Goal: Feedback & Contribution: Submit feedback/report problem

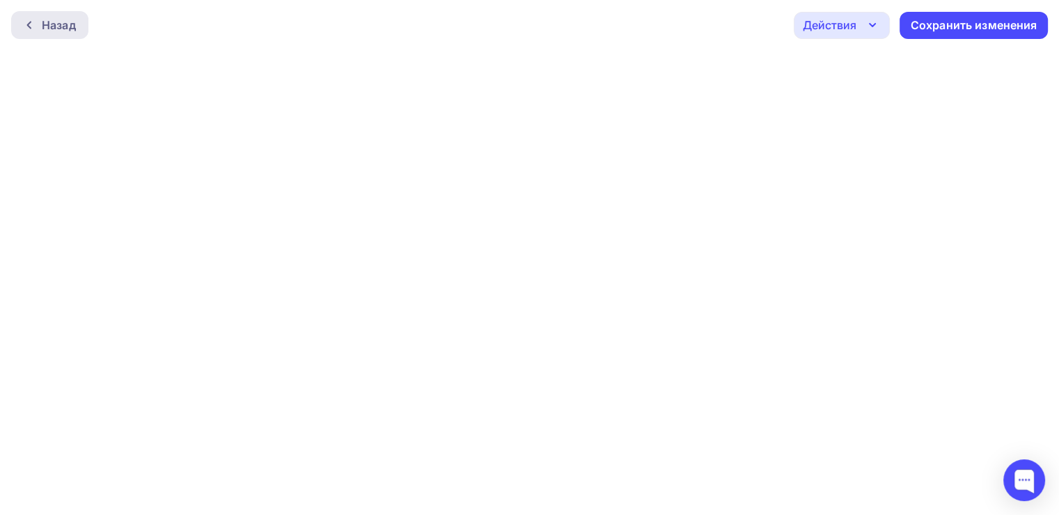
click at [33, 31] on div "Назад" at bounding box center [49, 25] width 77 height 28
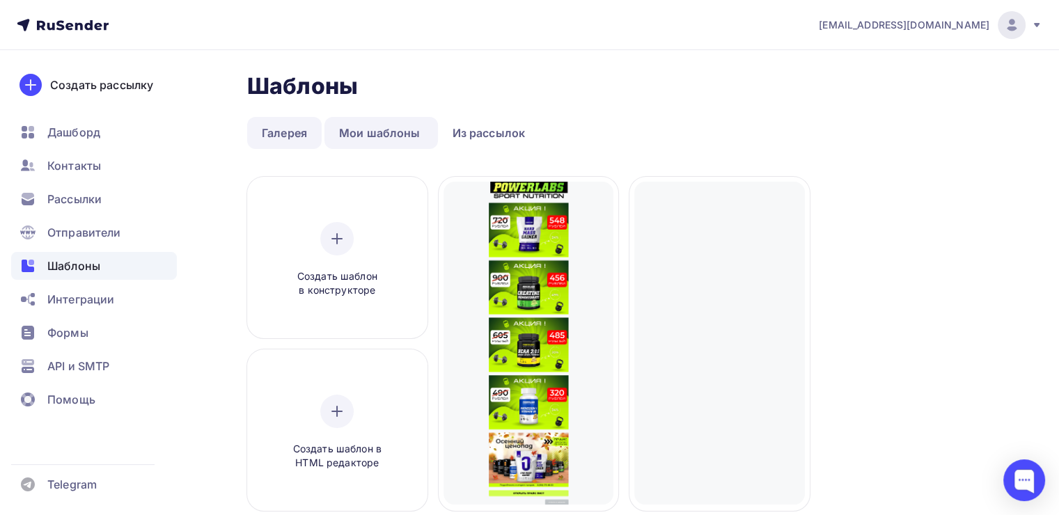
click at [288, 136] on link "Галерея" at bounding box center [284, 133] width 74 height 32
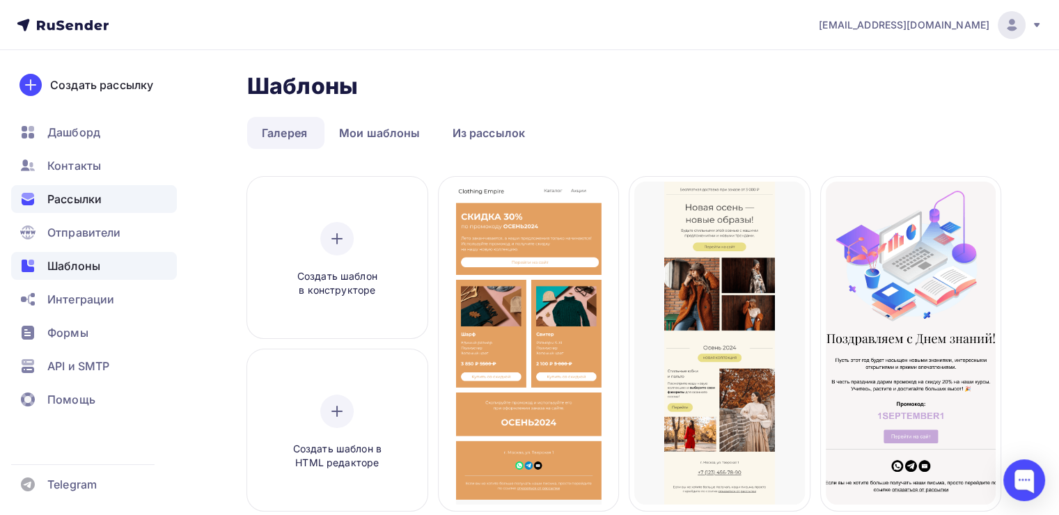
click at [81, 200] on span "Рассылки" at bounding box center [74, 199] width 54 height 17
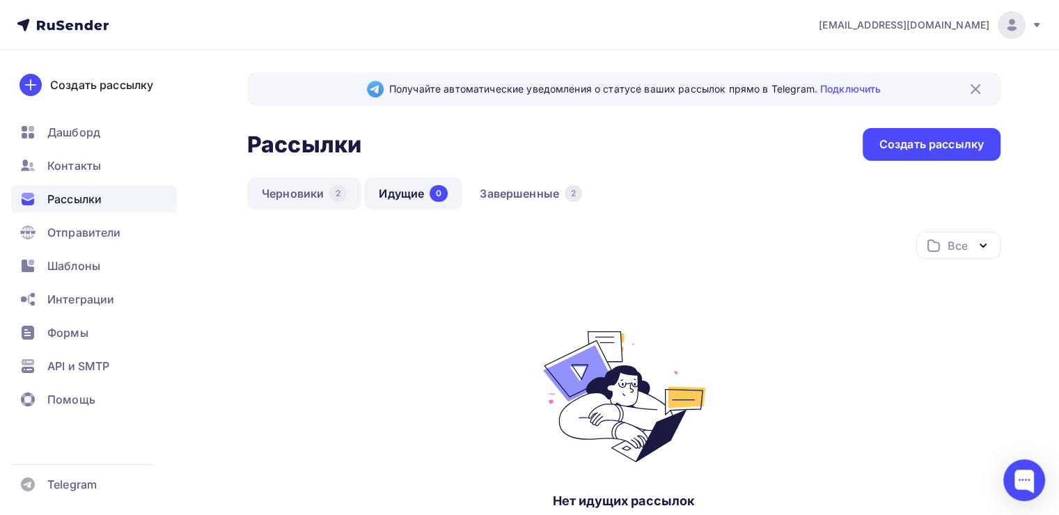
click at [295, 198] on link "Черновики 2" at bounding box center [304, 193] width 114 height 32
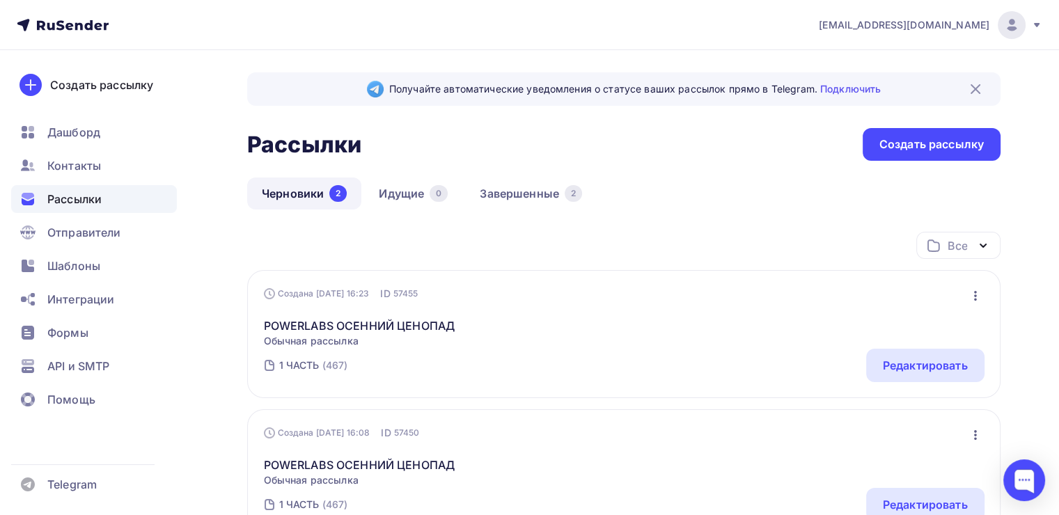
click at [972, 290] on icon "button" at bounding box center [975, 295] width 17 height 17
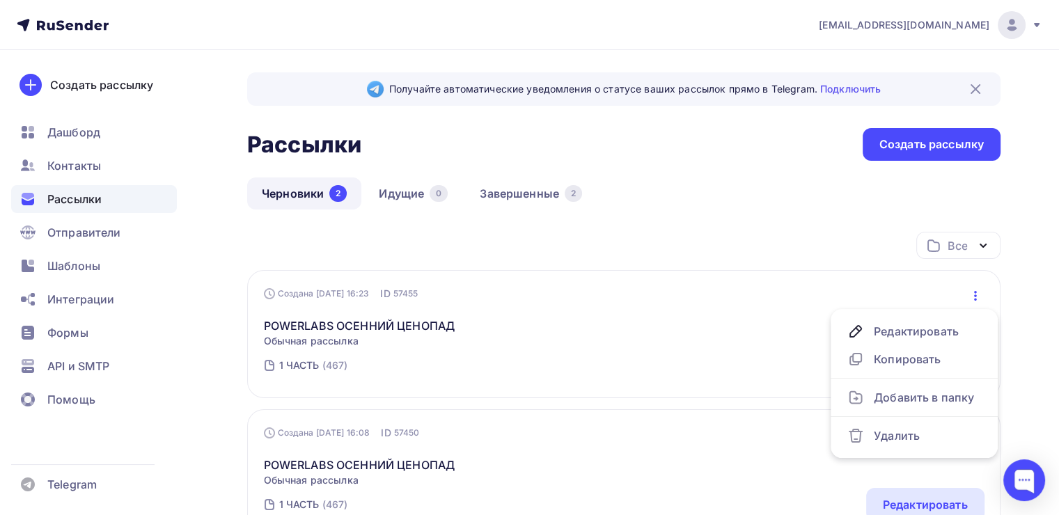
click at [529, 267] on div "Все Все папки Создать новую папку" at bounding box center [623, 251] width 753 height 38
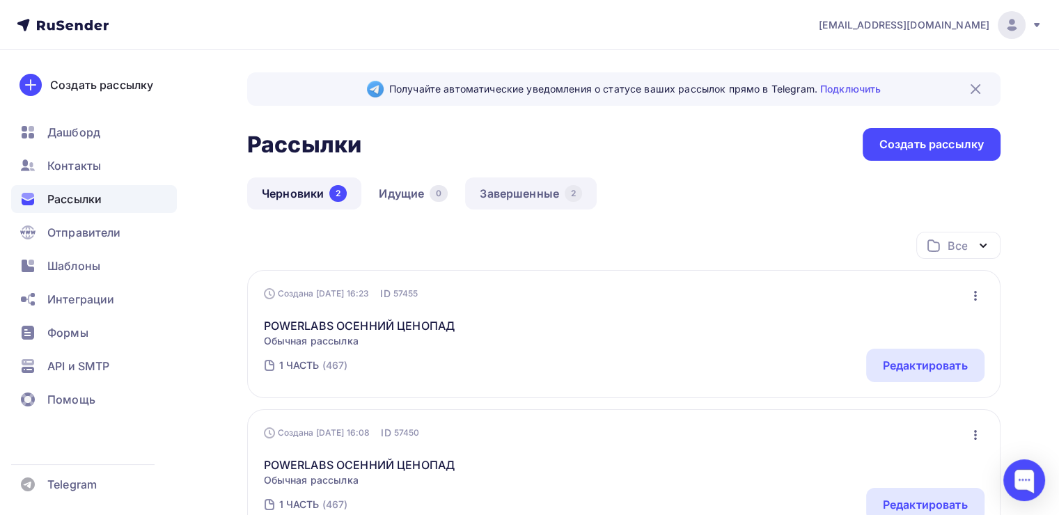
click at [521, 190] on link "Завершенные 2" at bounding box center [531, 193] width 132 height 32
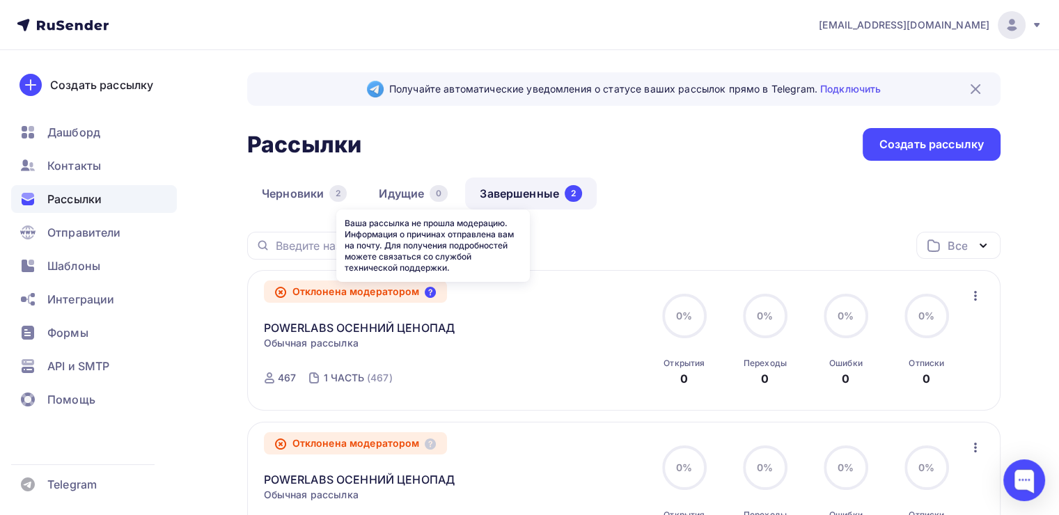
click at [434, 287] on icon at bounding box center [430, 292] width 11 height 11
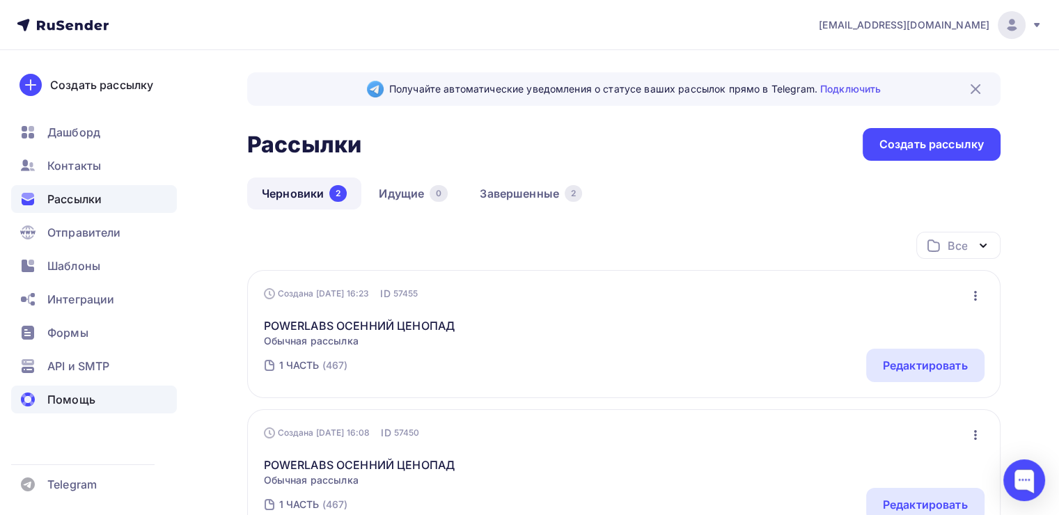
click at [64, 390] on div "Помощь" at bounding box center [94, 400] width 166 height 28
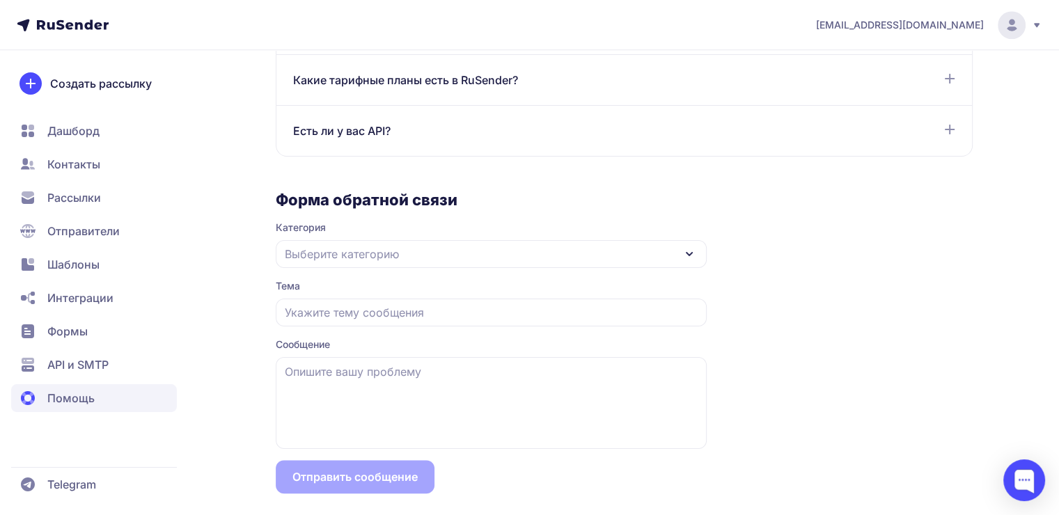
scroll to position [1212, 0]
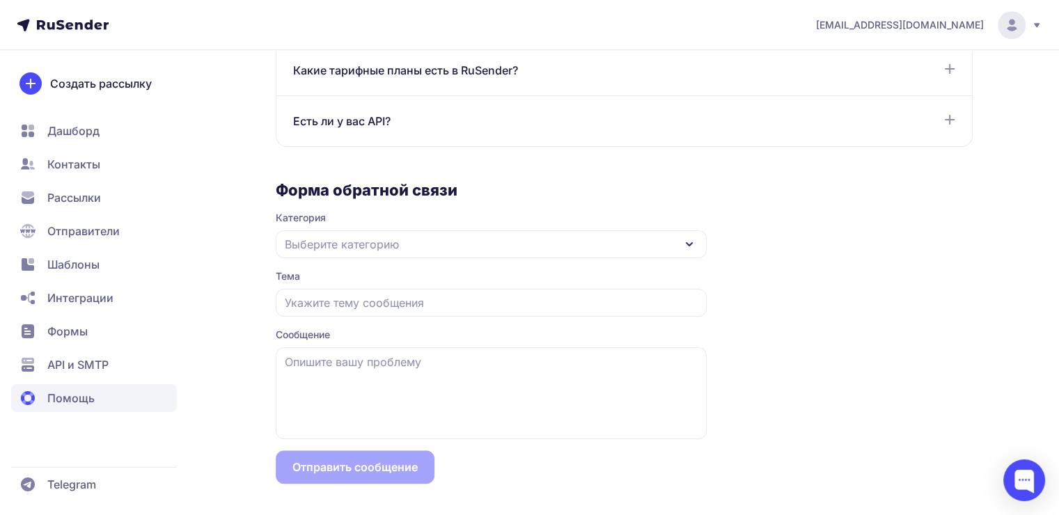
click at [384, 232] on div "Выберите категорию" at bounding box center [491, 244] width 431 height 28
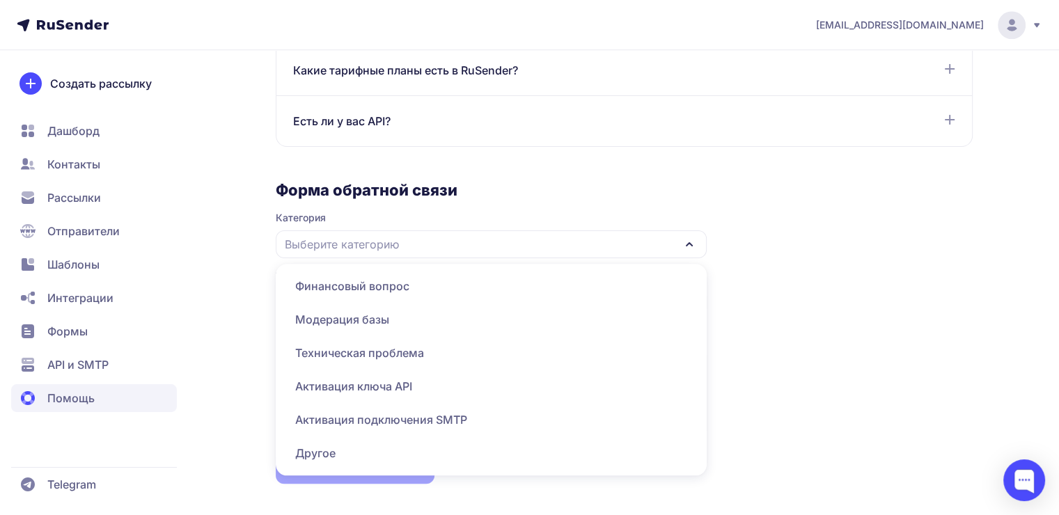
click at [361, 370] on span "Техническая проблема" at bounding box center [491, 386] width 414 height 33
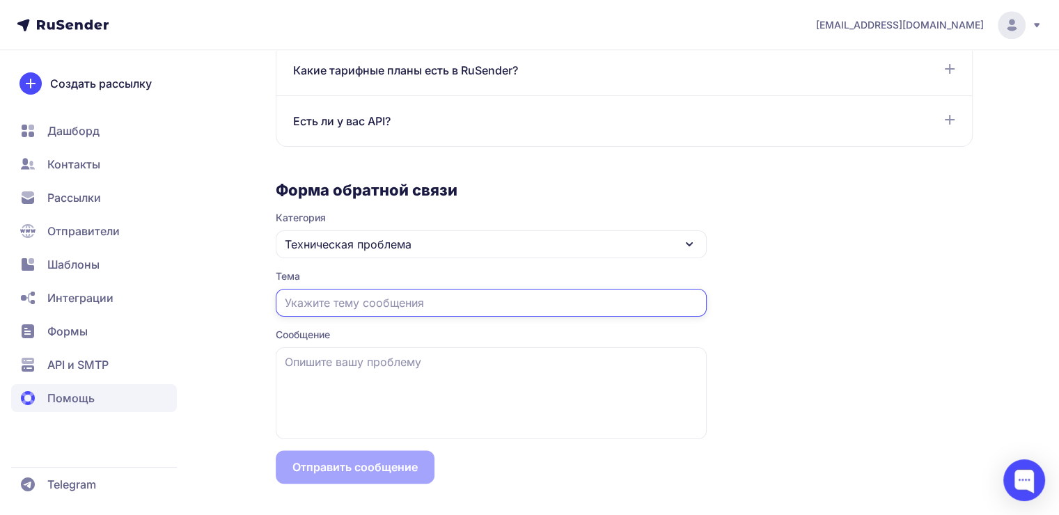
click at [362, 303] on input "text" at bounding box center [491, 303] width 431 height 28
type input "не могу пройти модерацию"
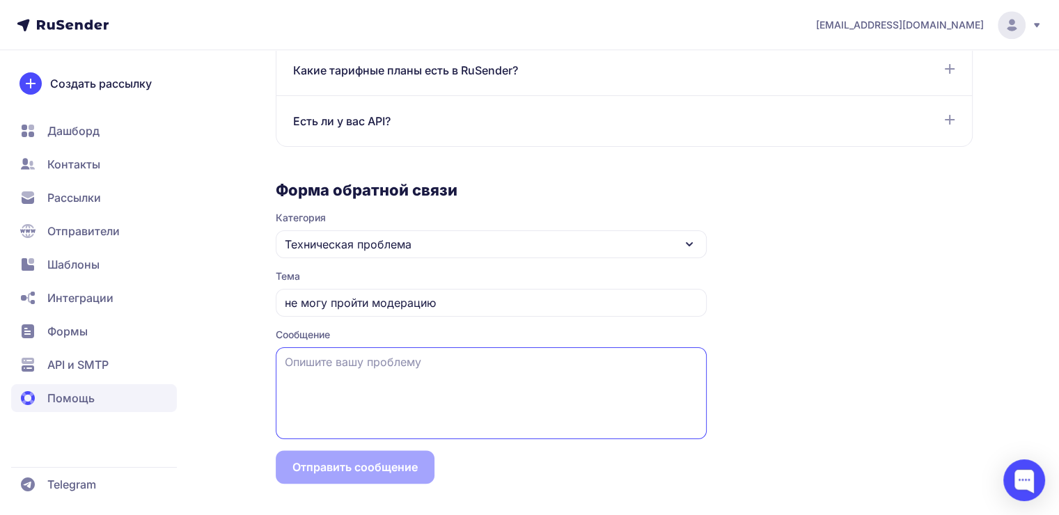
click at [420, 410] on textarea at bounding box center [491, 393] width 431 height 92
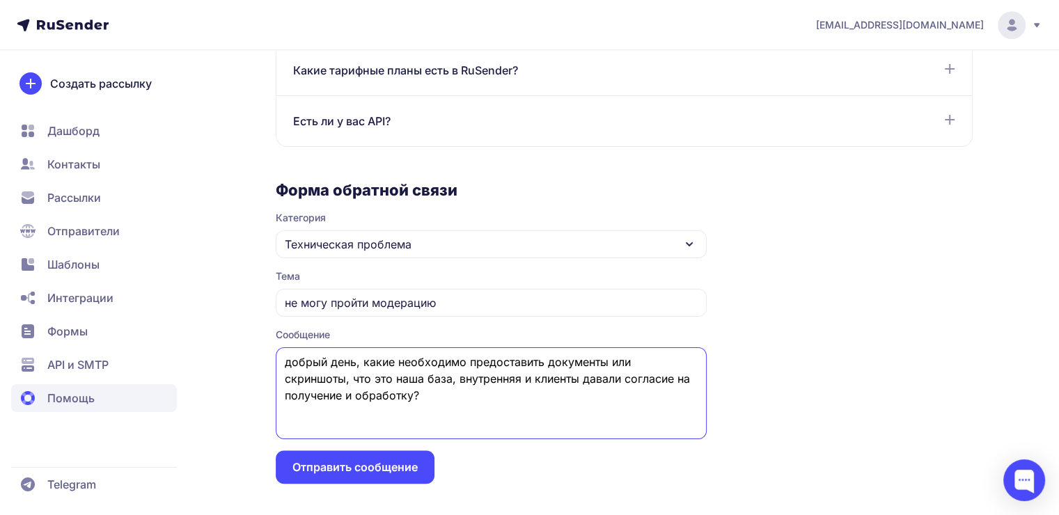
type textarea "добрый день, какие необходимо предоставить документы или скриншоты, что это наш…"
click at [322, 466] on button "Отправить сообщение" at bounding box center [355, 466] width 159 height 33
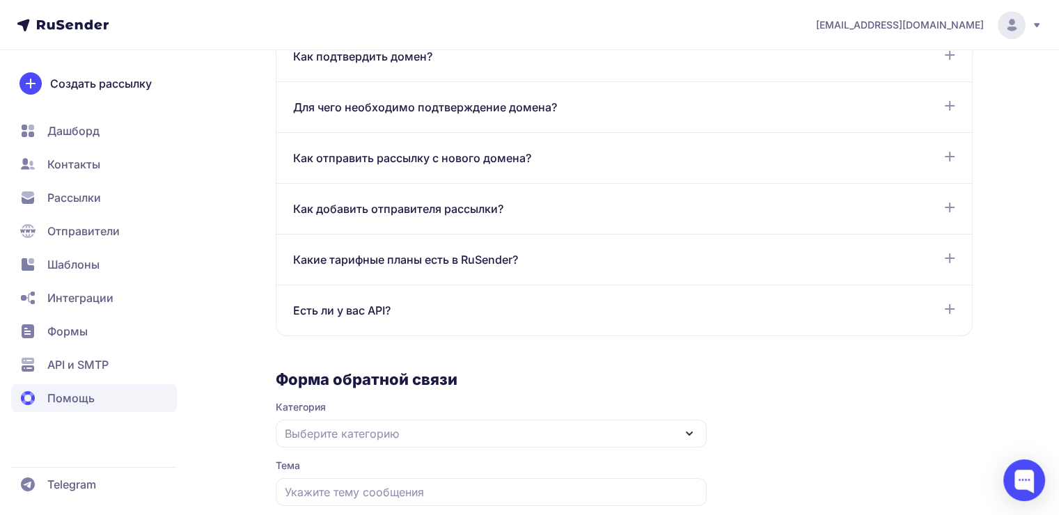
scroll to position [933, 0]
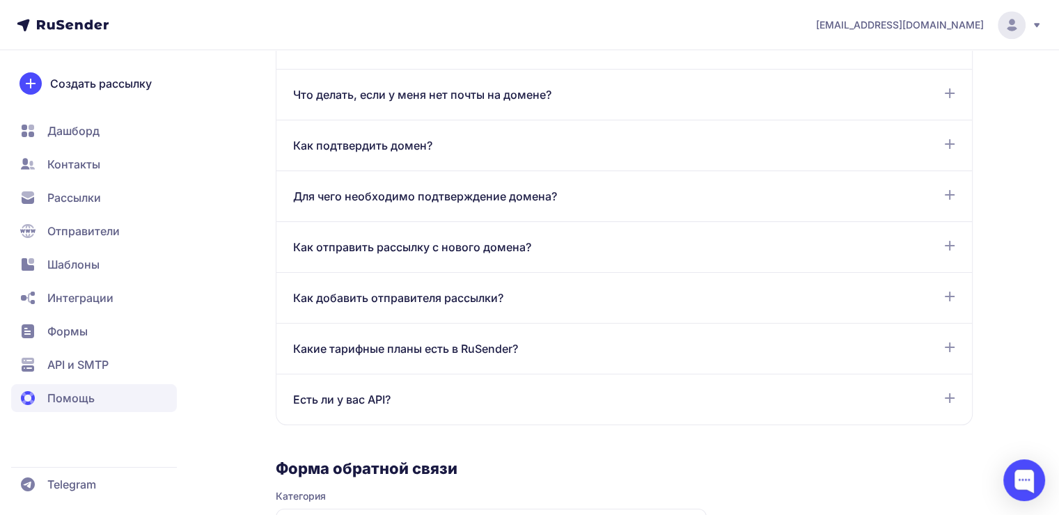
click at [941, 29] on span "[EMAIL_ADDRESS][DOMAIN_NAME]" at bounding box center [900, 25] width 168 height 14
click at [891, 58] on link "Аккаунт" at bounding box center [917, 68] width 234 height 28
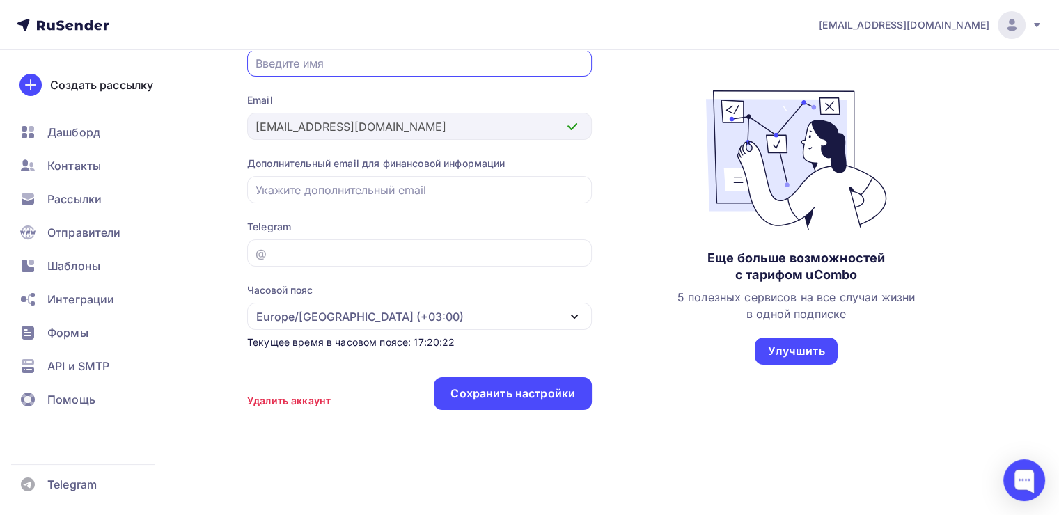
scroll to position [155, 0]
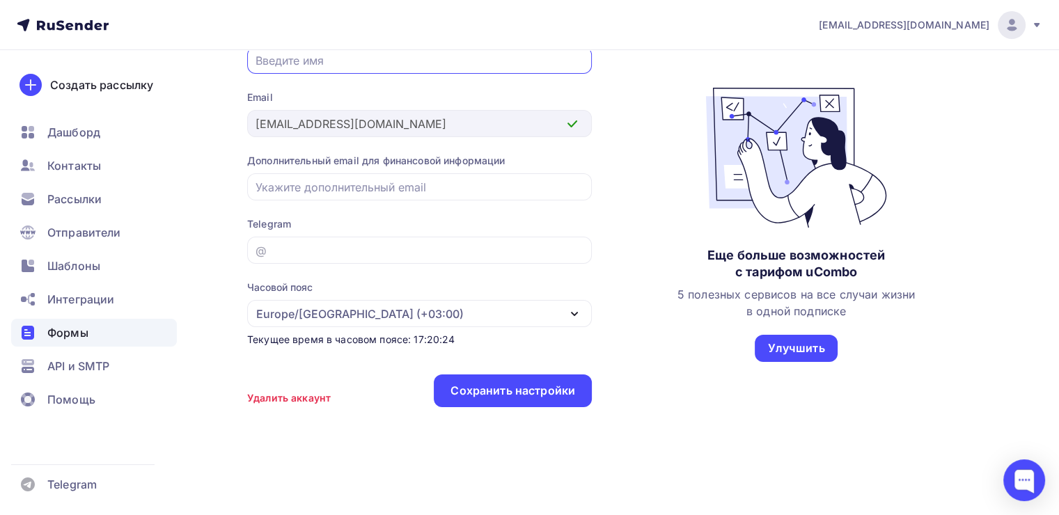
click at [70, 337] on span "Формы" at bounding box center [67, 332] width 41 height 17
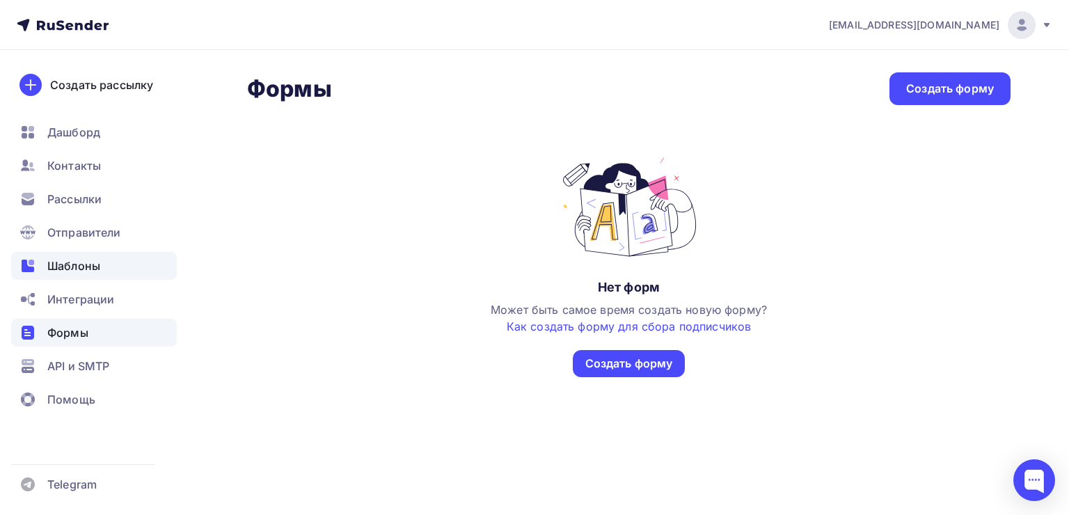
click at [69, 262] on span "Шаблоны" at bounding box center [73, 266] width 53 height 17
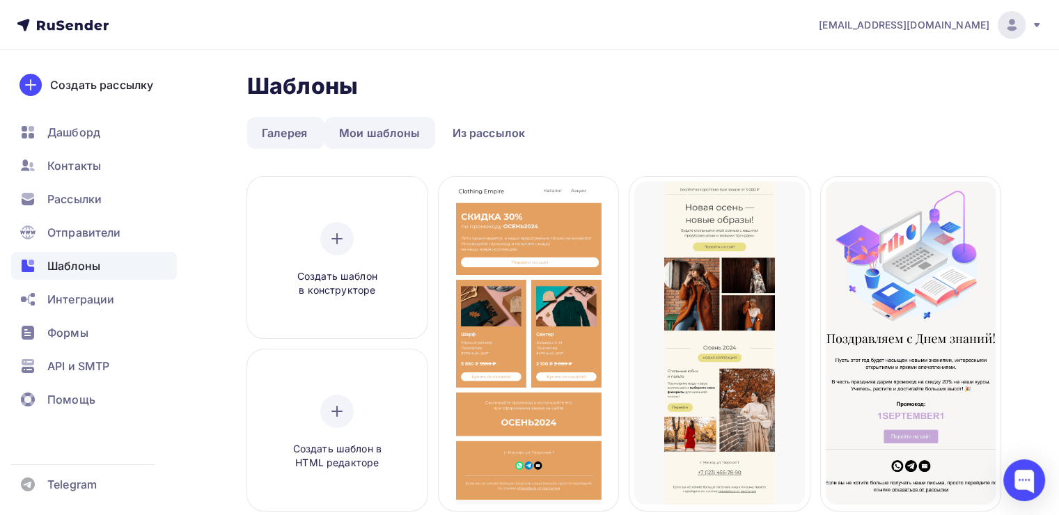
click at [386, 128] on link "Мои шаблоны" at bounding box center [379, 133] width 111 height 32
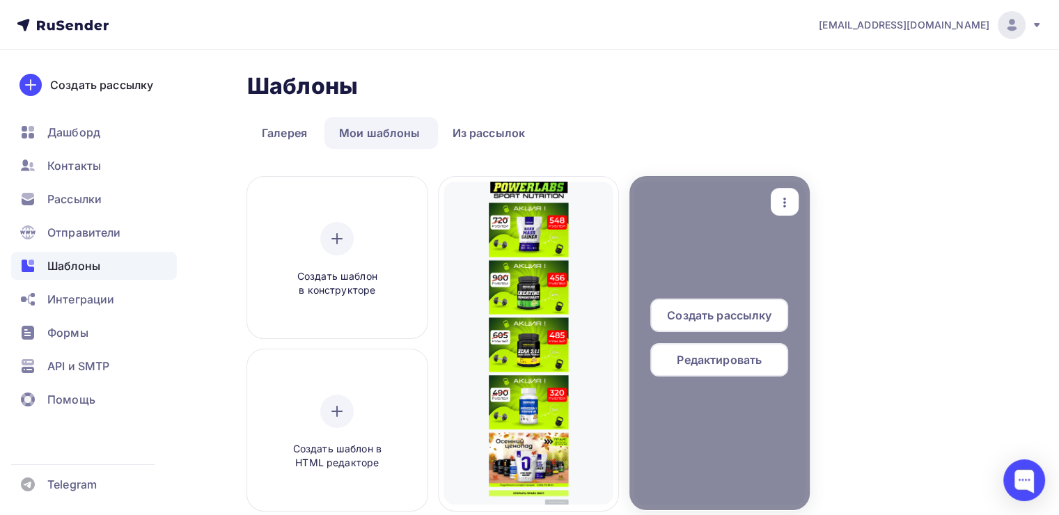
scroll to position [70, 0]
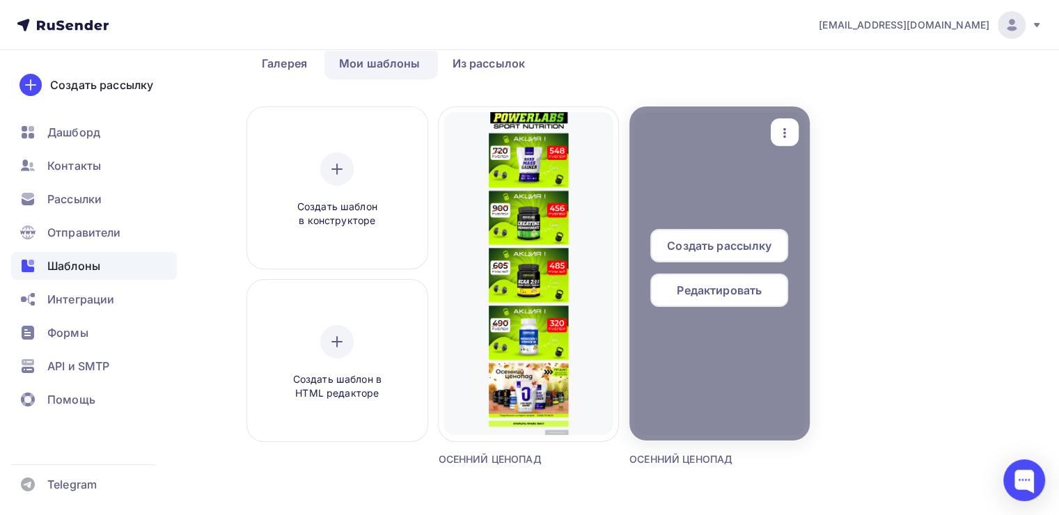
click at [728, 244] on span "Создать рассылку" at bounding box center [719, 245] width 104 height 17
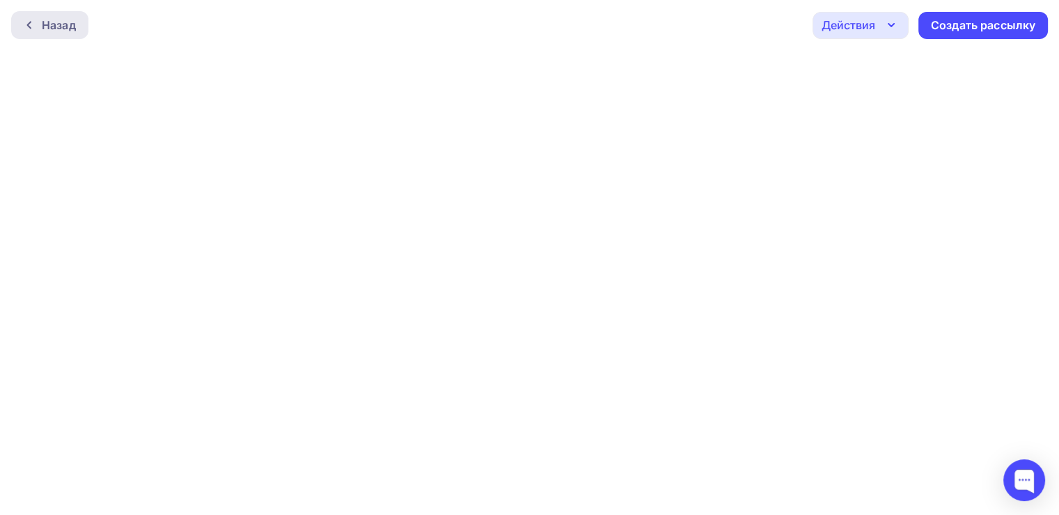
click at [52, 22] on div "Назад" at bounding box center [59, 25] width 34 height 17
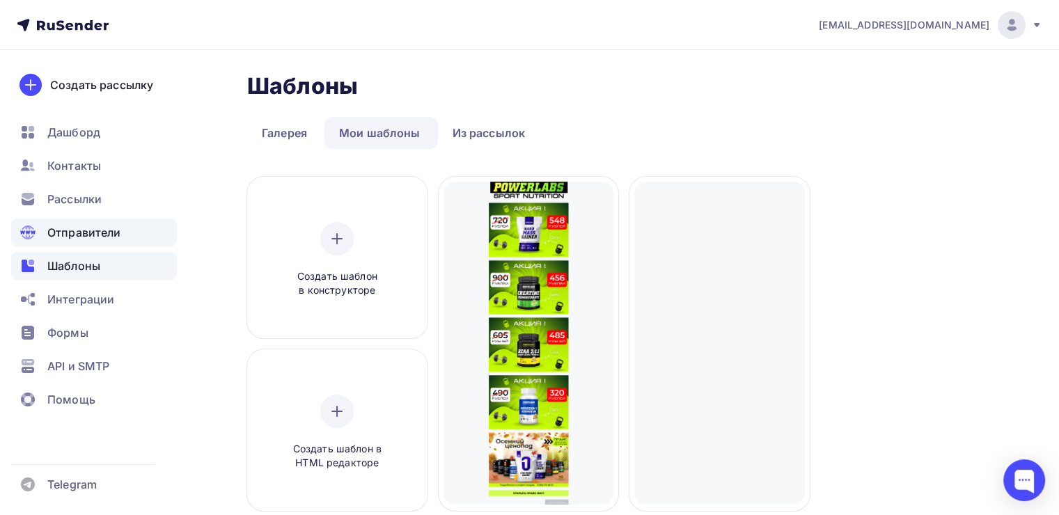
click at [67, 234] on span "Отправители" at bounding box center [84, 232] width 74 height 17
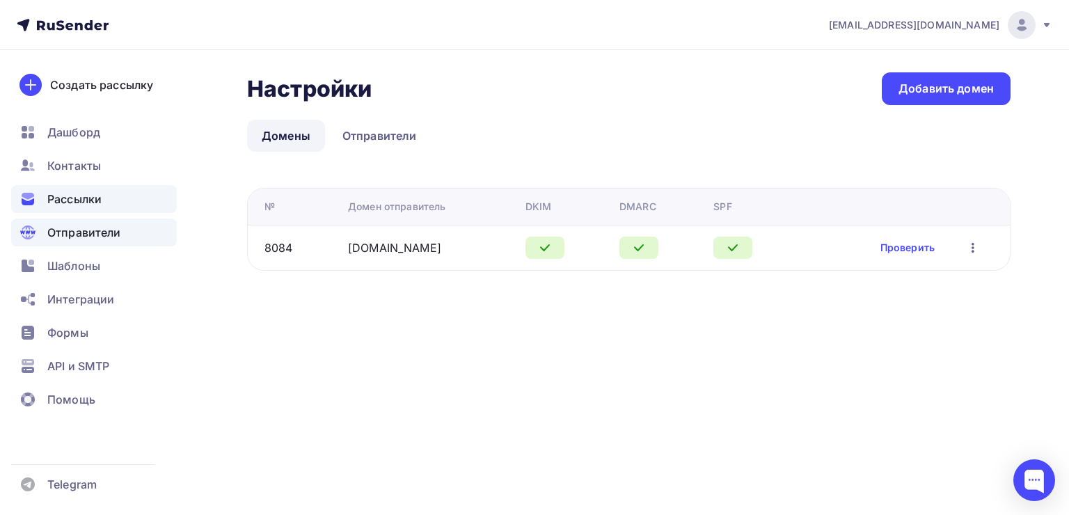
click at [67, 203] on span "Рассылки" at bounding box center [74, 199] width 54 height 17
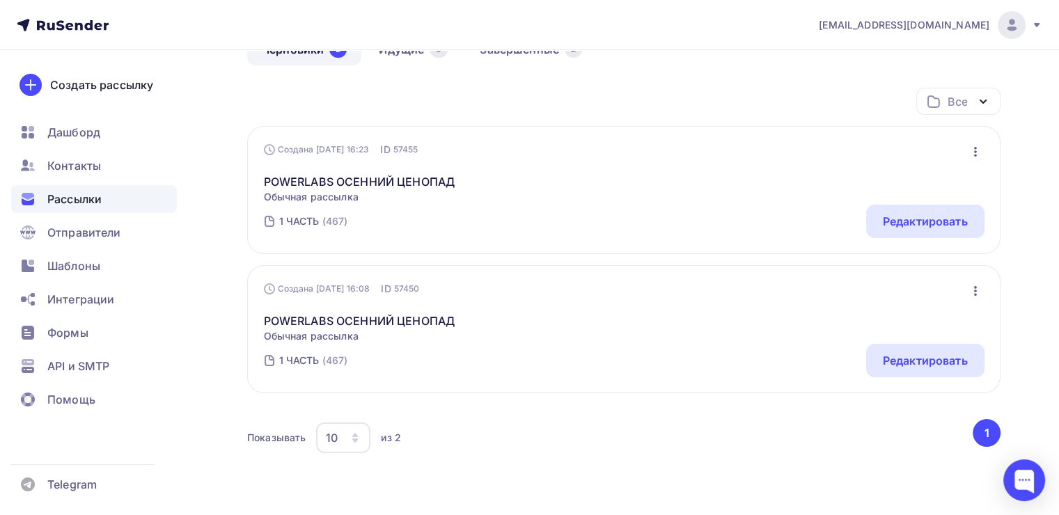
scroll to position [189, 0]
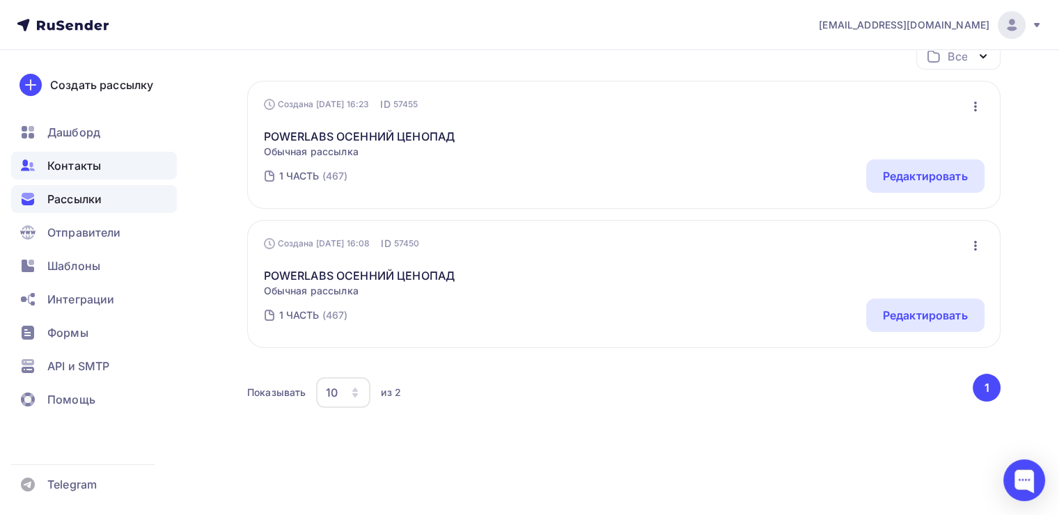
click at [64, 161] on span "Контакты" at bounding box center [74, 165] width 54 height 17
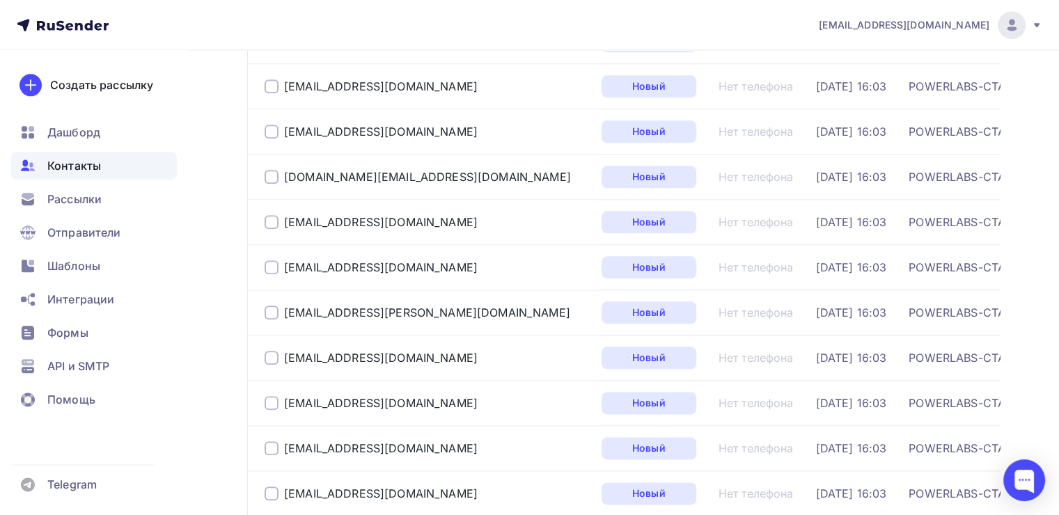
scroll to position [1949, 0]
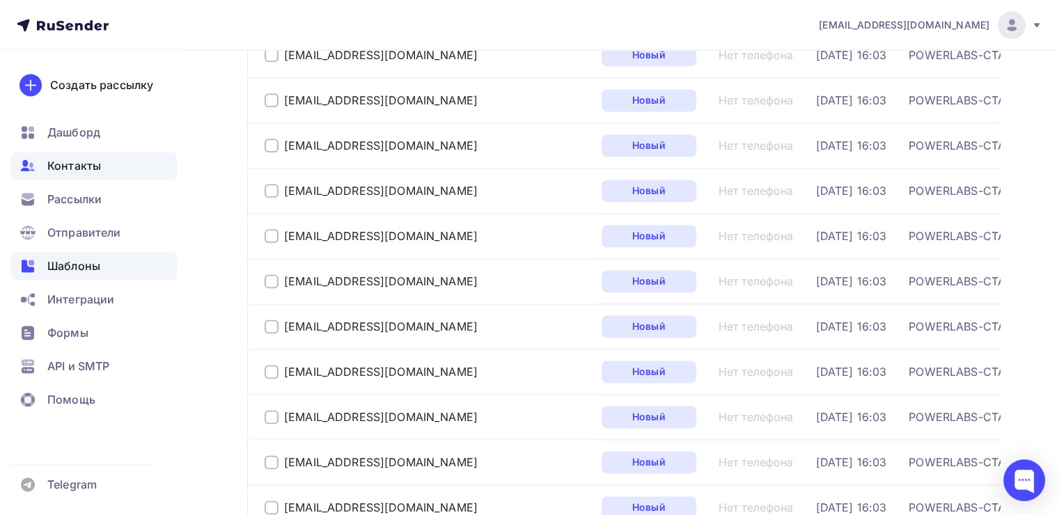
click at [90, 264] on span "Шаблоны" at bounding box center [73, 266] width 53 height 17
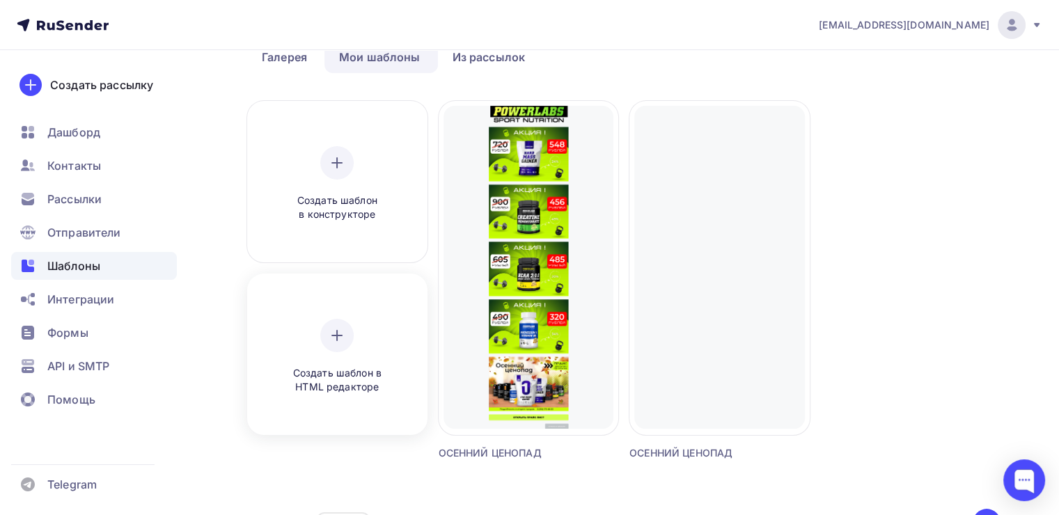
scroll to position [177, 0]
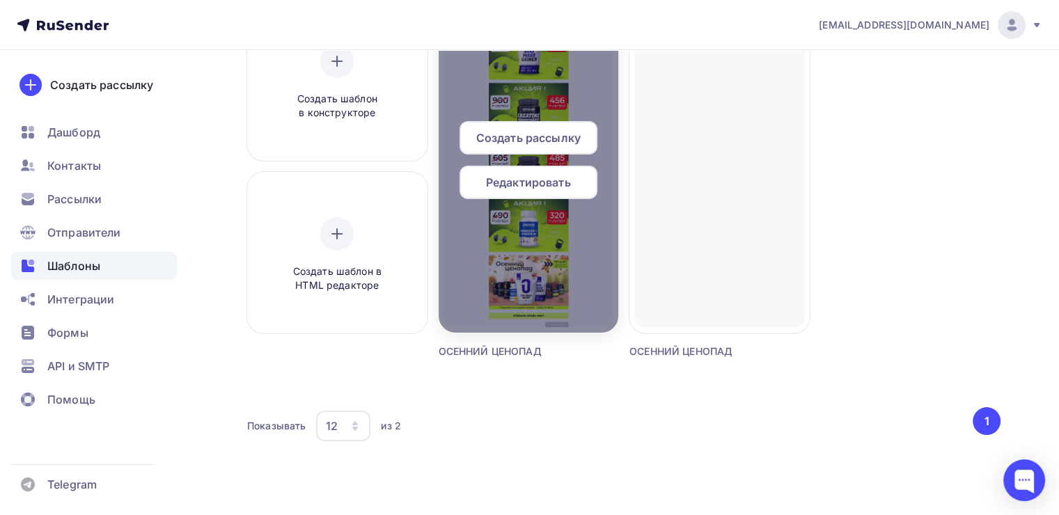
click at [523, 200] on div "Создать рассылку Редактировать" at bounding box center [528, 165] width 180 height 89
click at [508, 246] on div at bounding box center [528, 166] width 180 height 334
